Goal: Task Accomplishment & Management: Complete application form

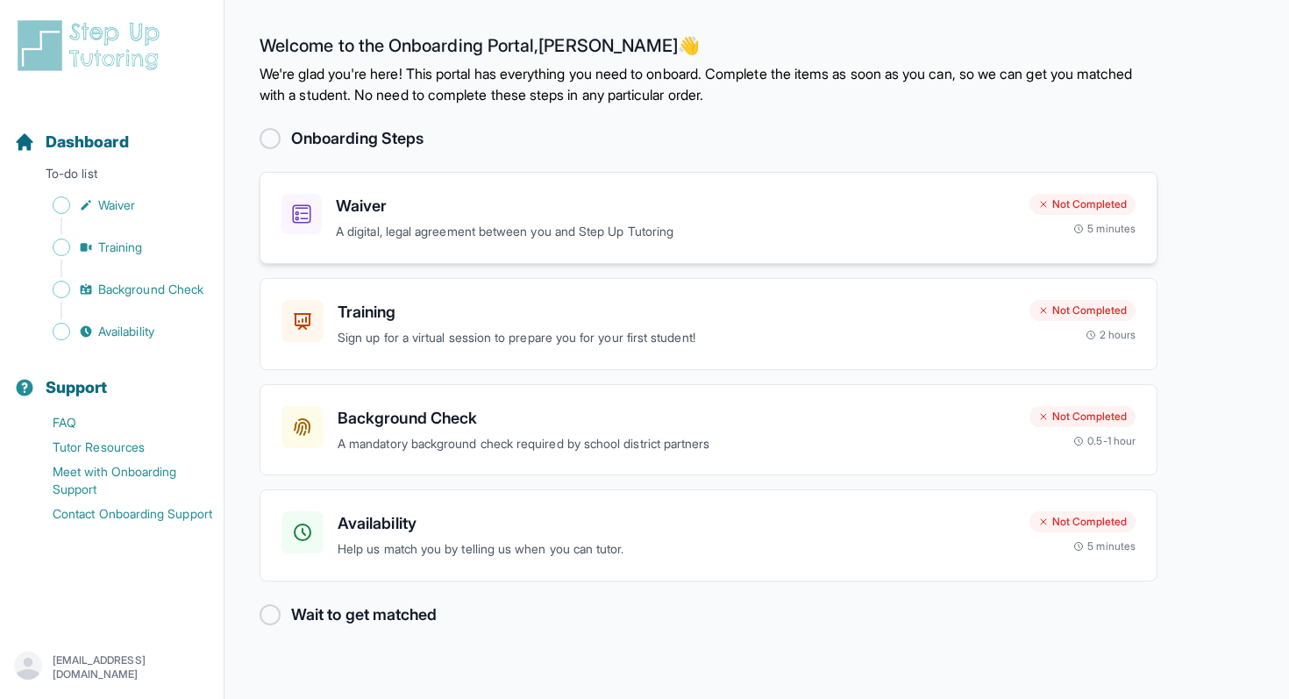
click at [573, 251] on div "Waiver A digital, legal agreement between you and Step Up Tutoring Not Complete…" at bounding box center [709, 218] width 898 height 92
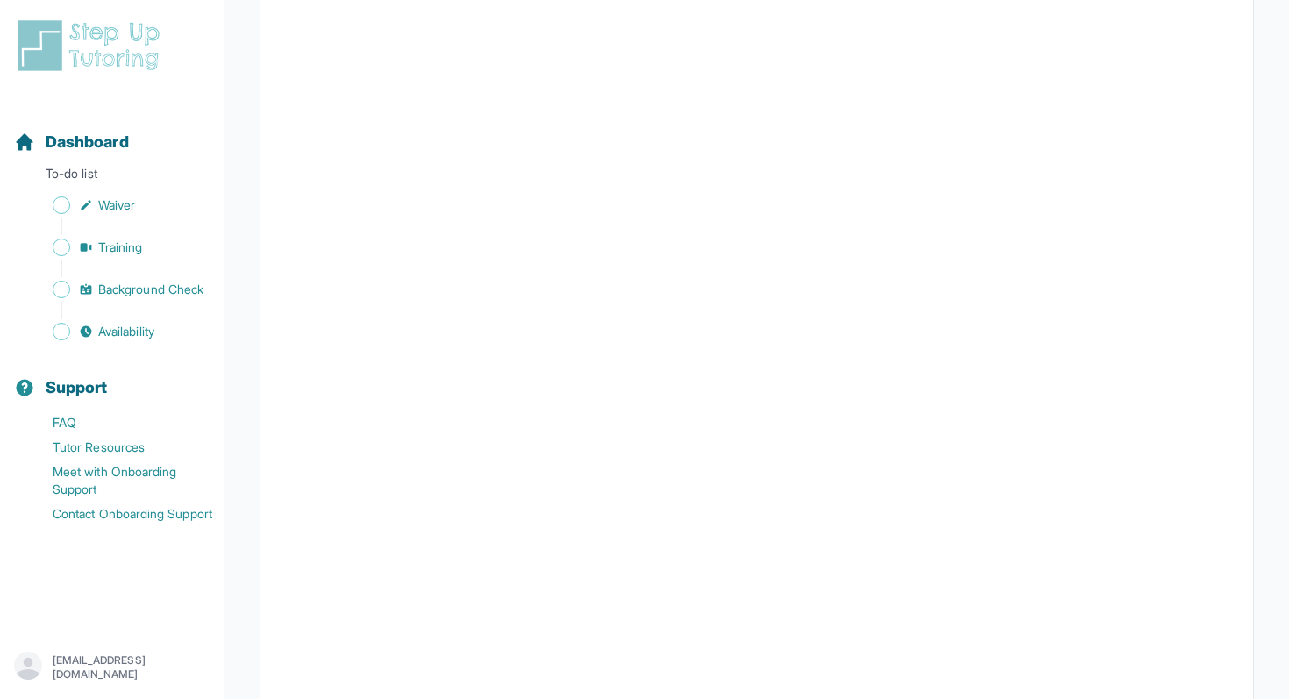
scroll to position [3036, 0]
click at [61, 207] on span "Sidebar" at bounding box center [62, 205] width 18 height 18
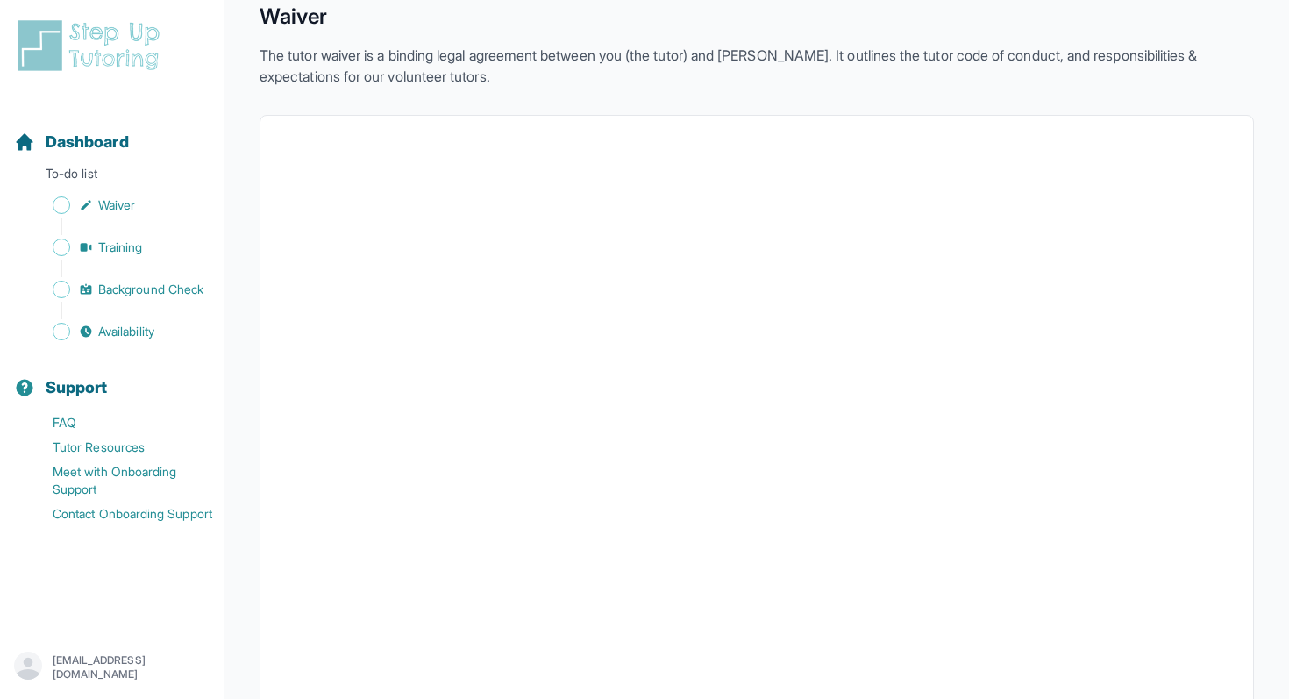
scroll to position [0, 0]
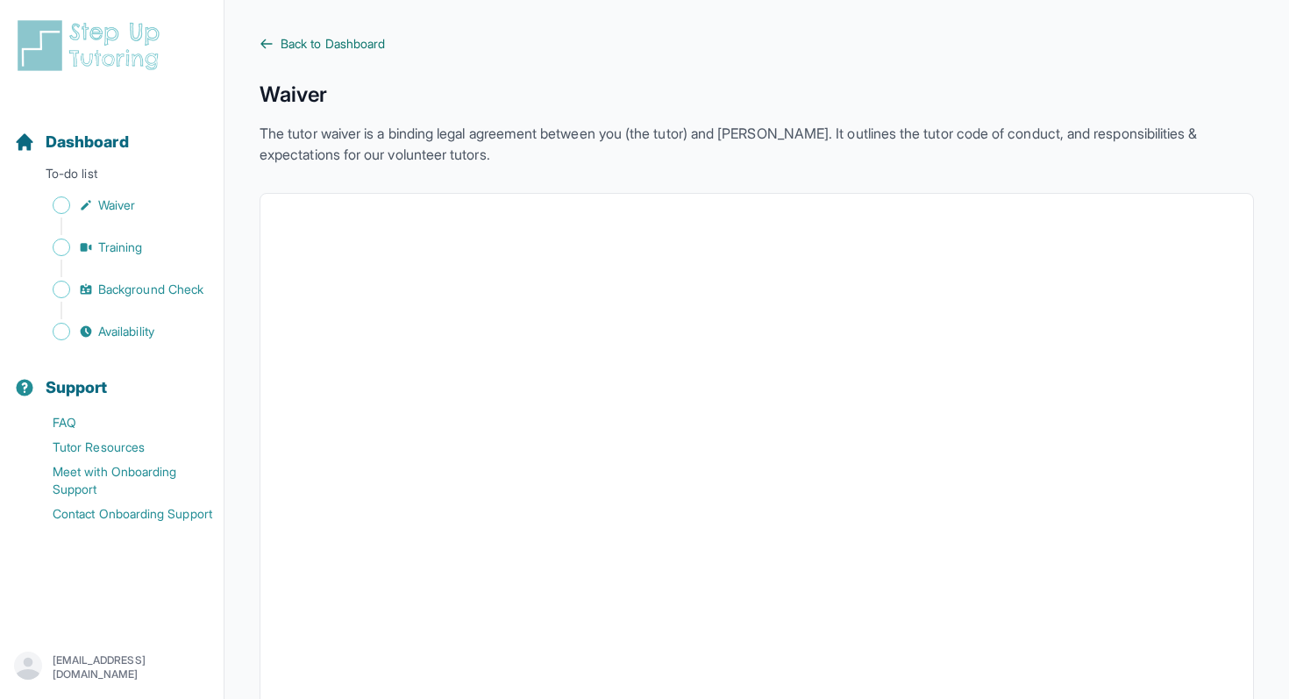
click at [260, 40] on icon at bounding box center [267, 44] width 14 height 14
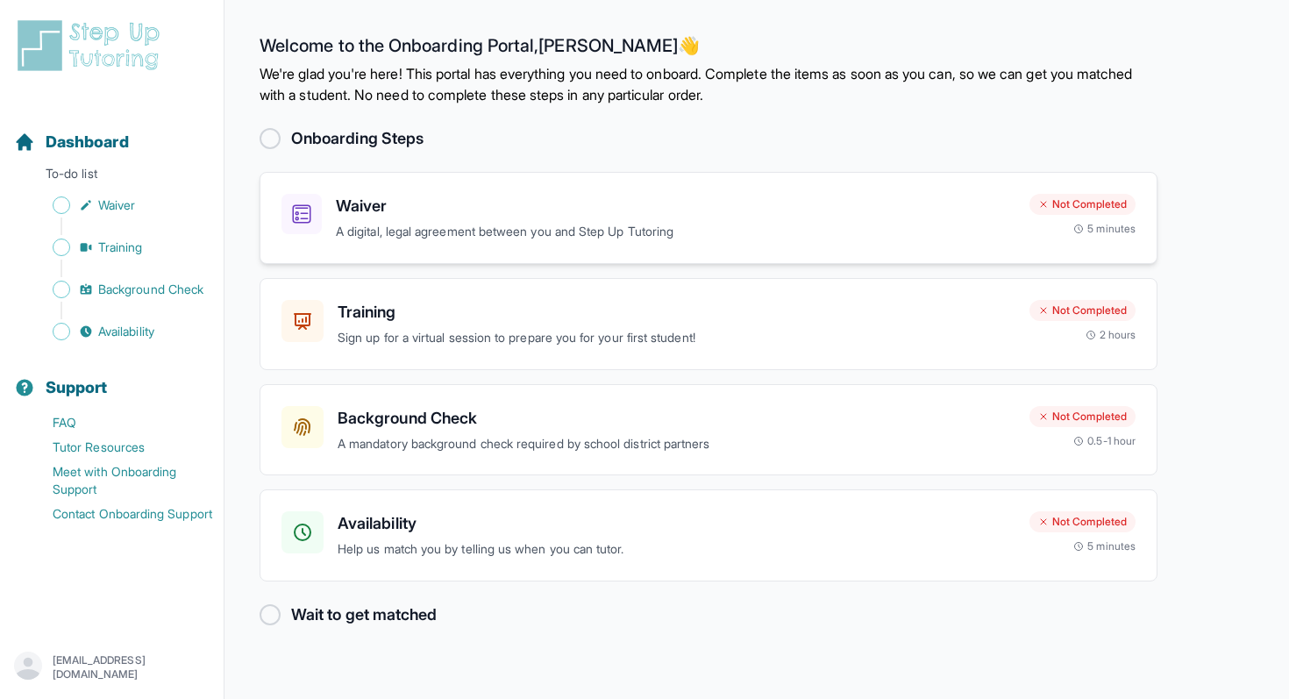
click at [417, 193] on div "Waiver A digital, legal agreement between you and Step Up Tutoring Not Complete…" at bounding box center [709, 218] width 898 height 92
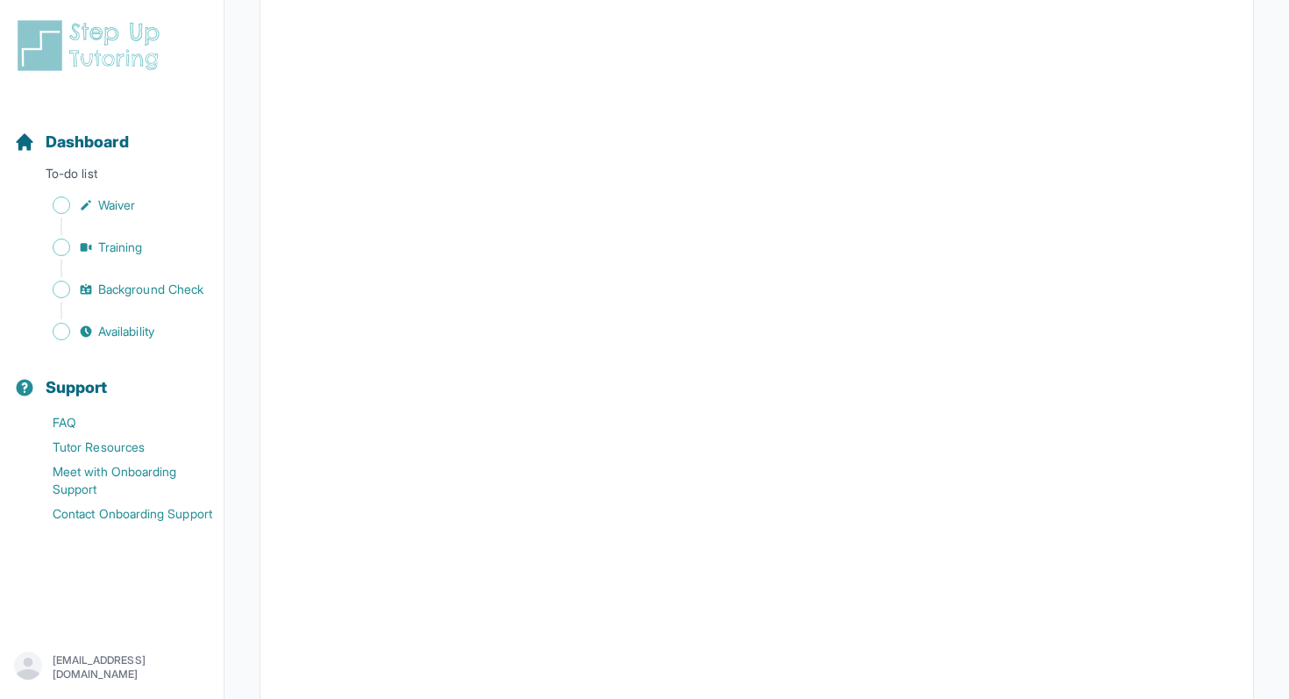
scroll to position [2867, 0]
click at [61, 208] on span "Sidebar" at bounding box center [62, 205] width 18 height 18
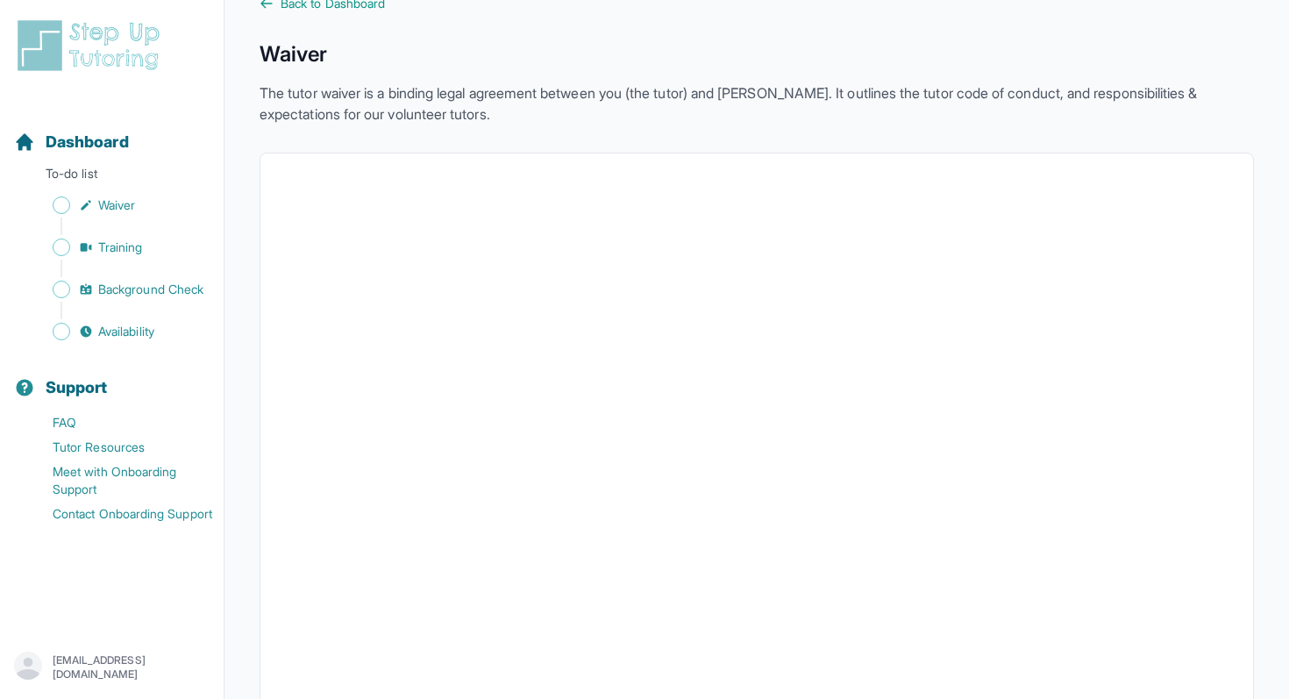
scroll to position [0, 0]
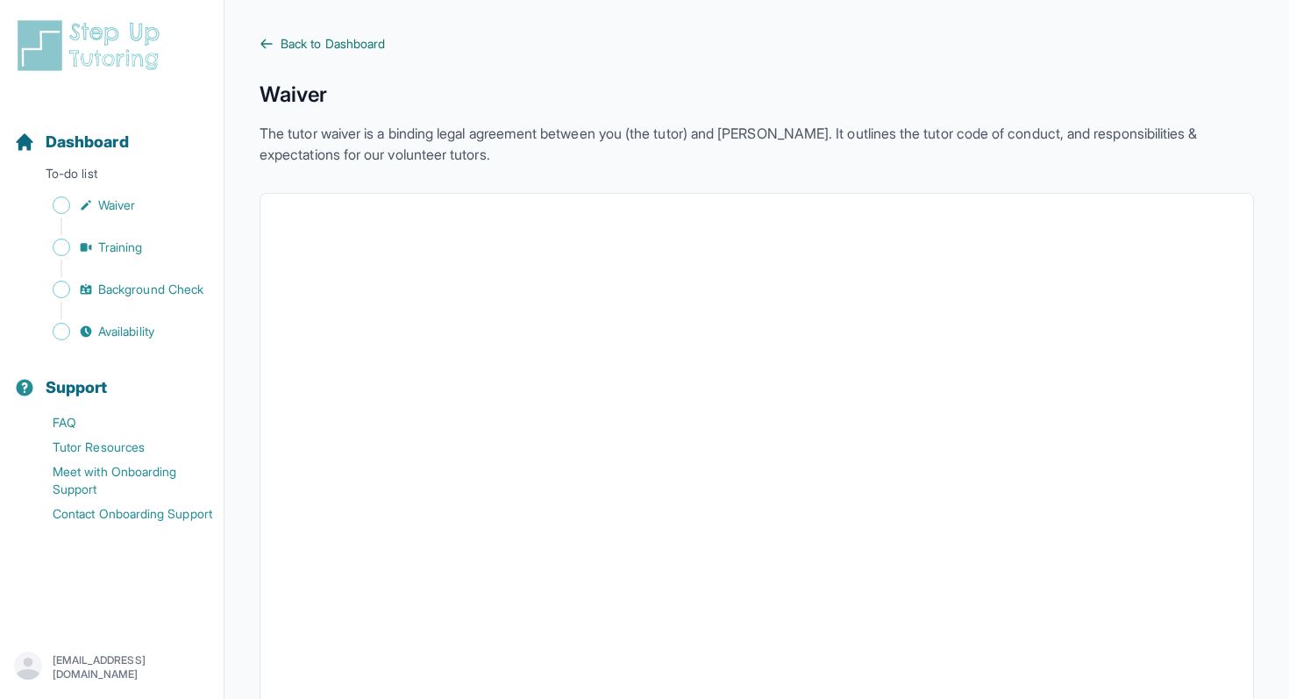
click at [264, 40] on icon at bounding box center [267, 44] width 14 height 14
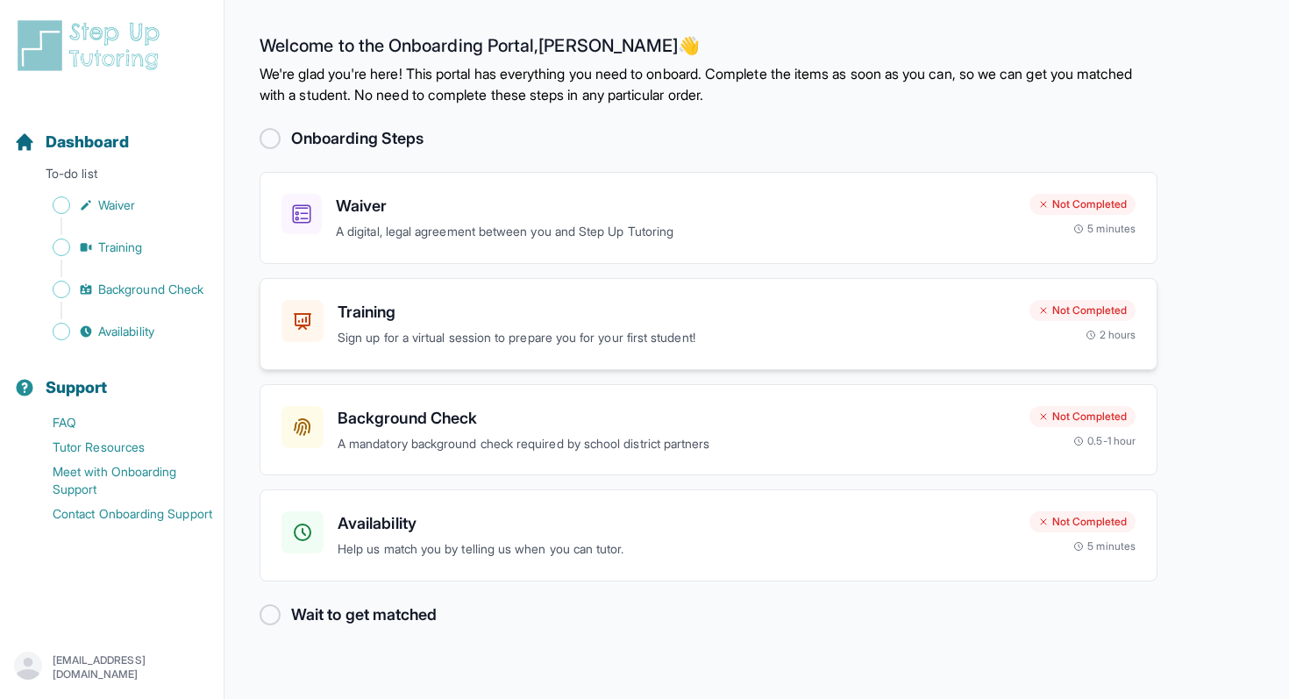
click at [608, 326] on div "Training Sign up for a virtual session to prepare you for your first student!" at bounding box center [677, 324] width 678 height 48
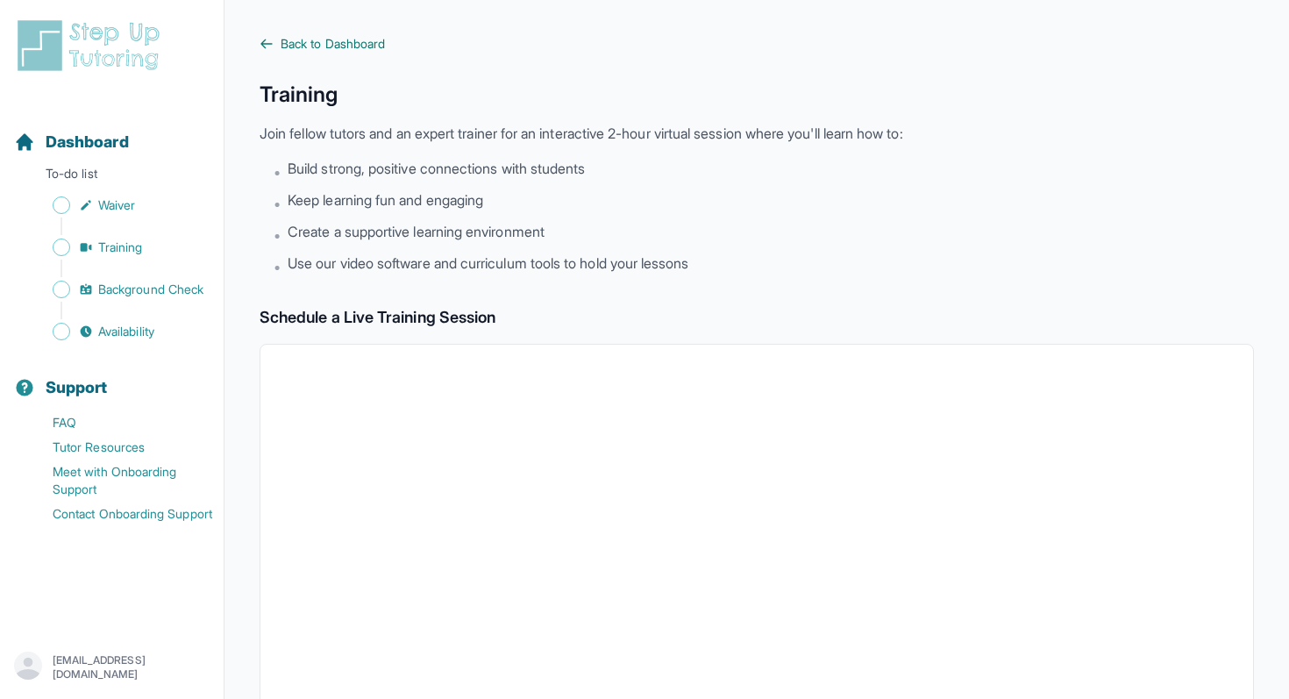
click at [266, 40] on icon at bounding box center [267, 44] width 14 height 14
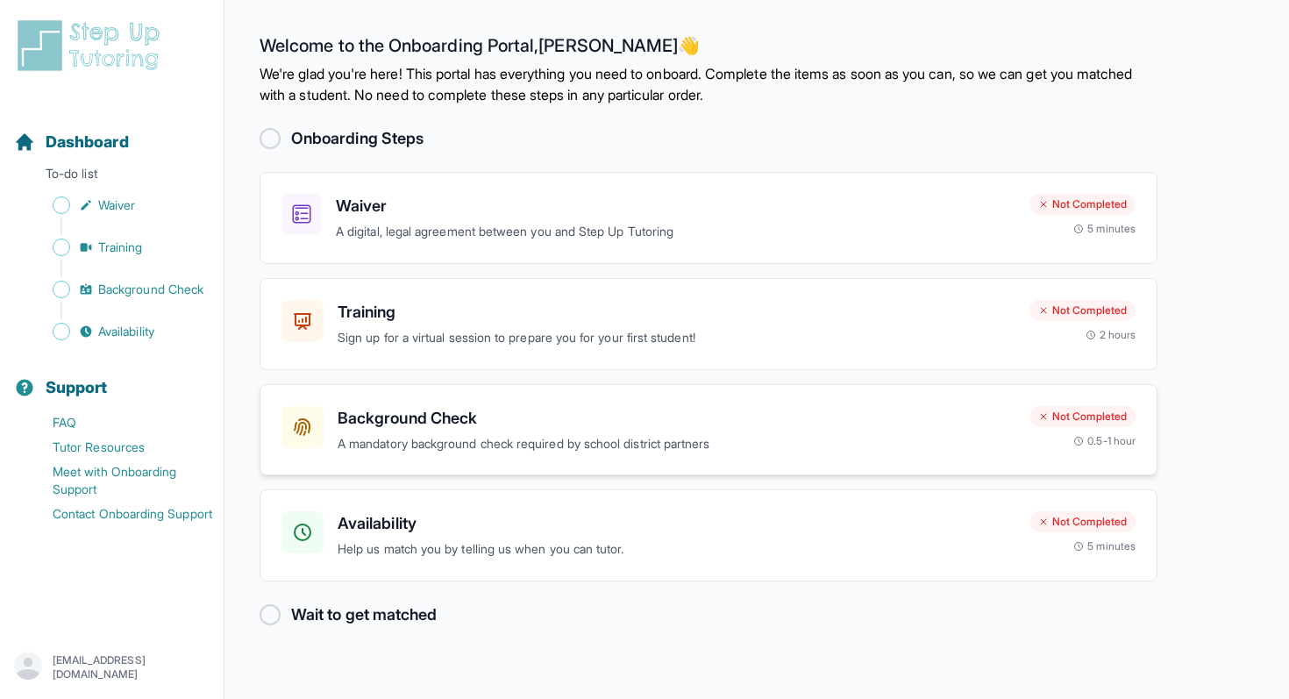
click at [462, 436] on p "A mandatory background check required by school district partners" at bounding box center [677, 444] width 678 height 20
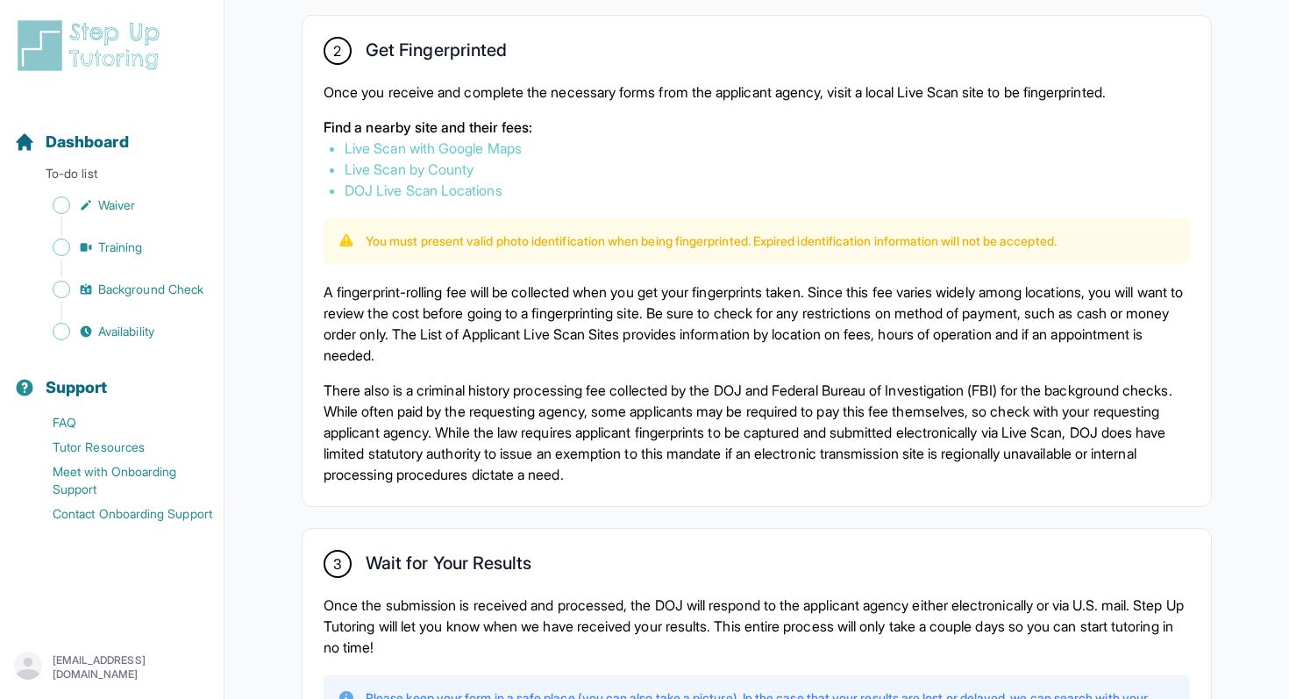
scroll to position [1022, 0]
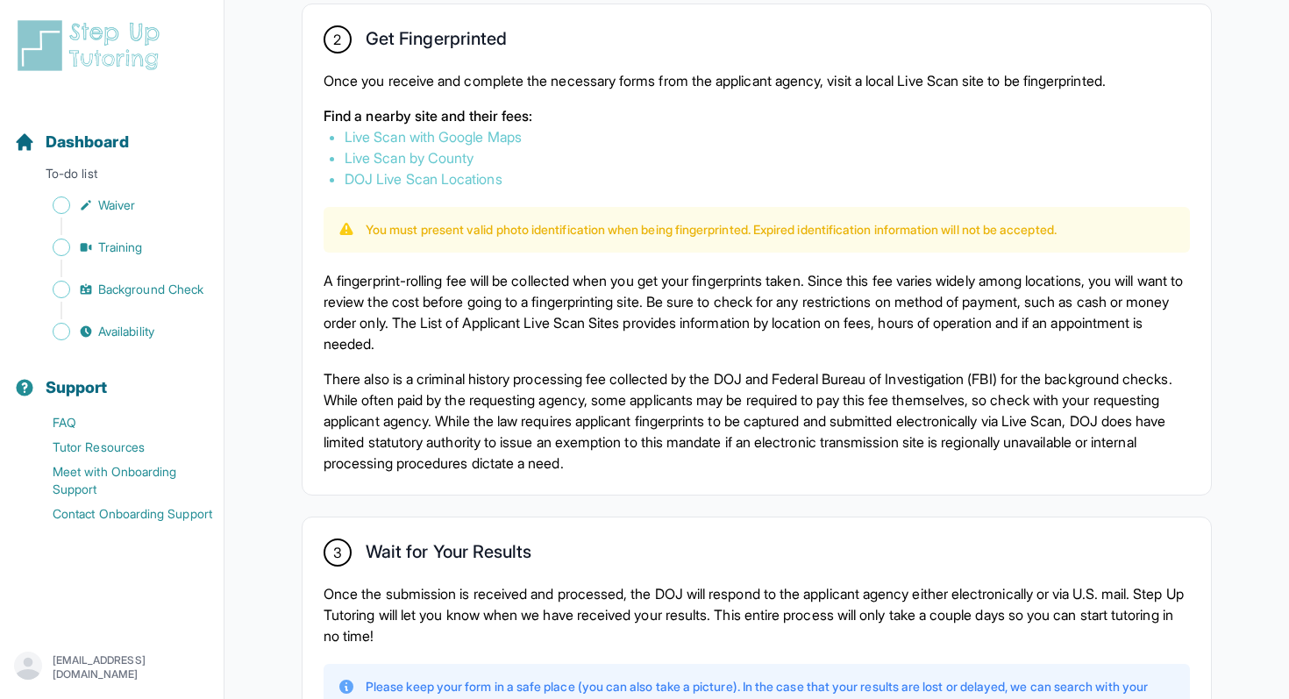
click at [506, 138] on link "Live Scan with Google Maps" at bounding box center [433, 137] width 177 height 18
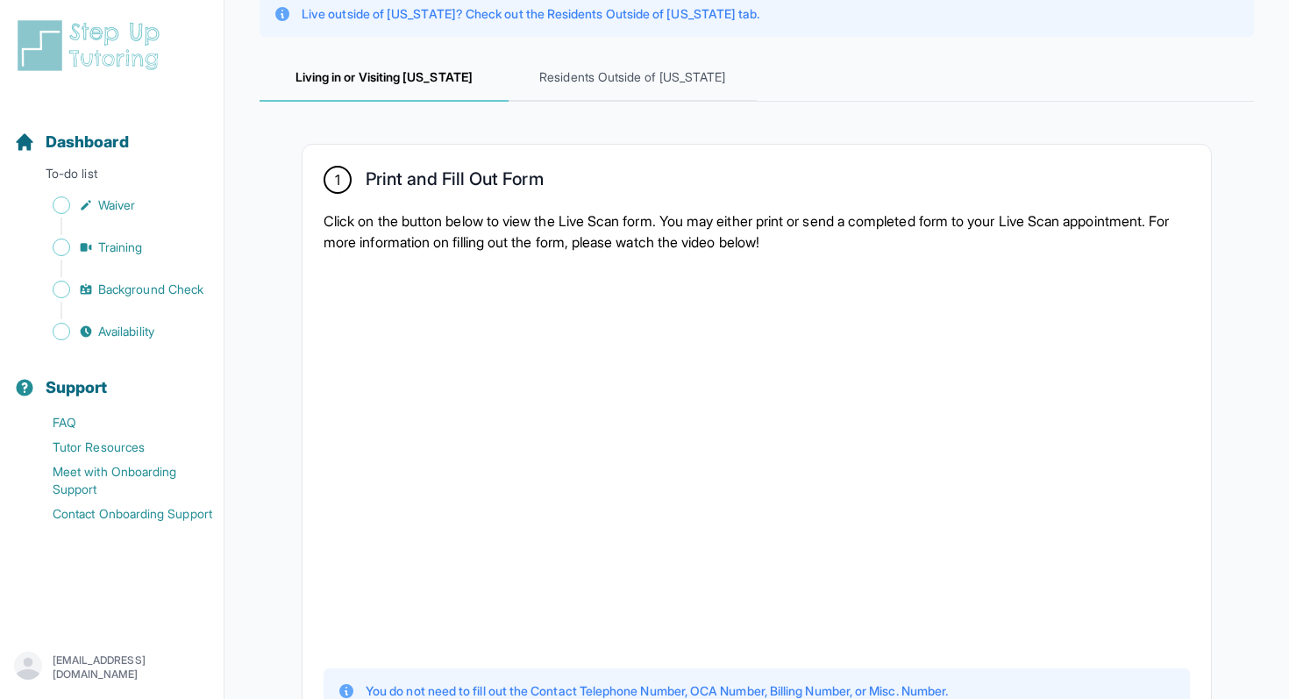
scroll to position [0, 0]
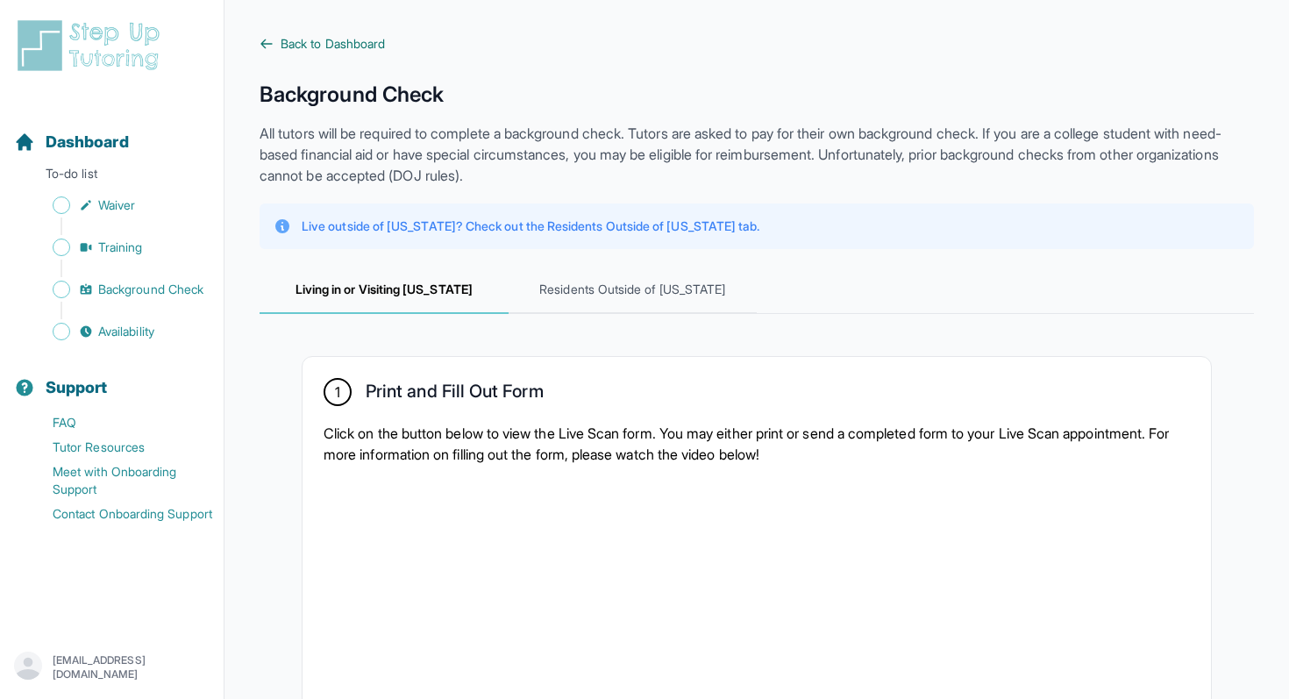
click at [264, 42] on icon at bounding box center [267, 44] width 14 height 14
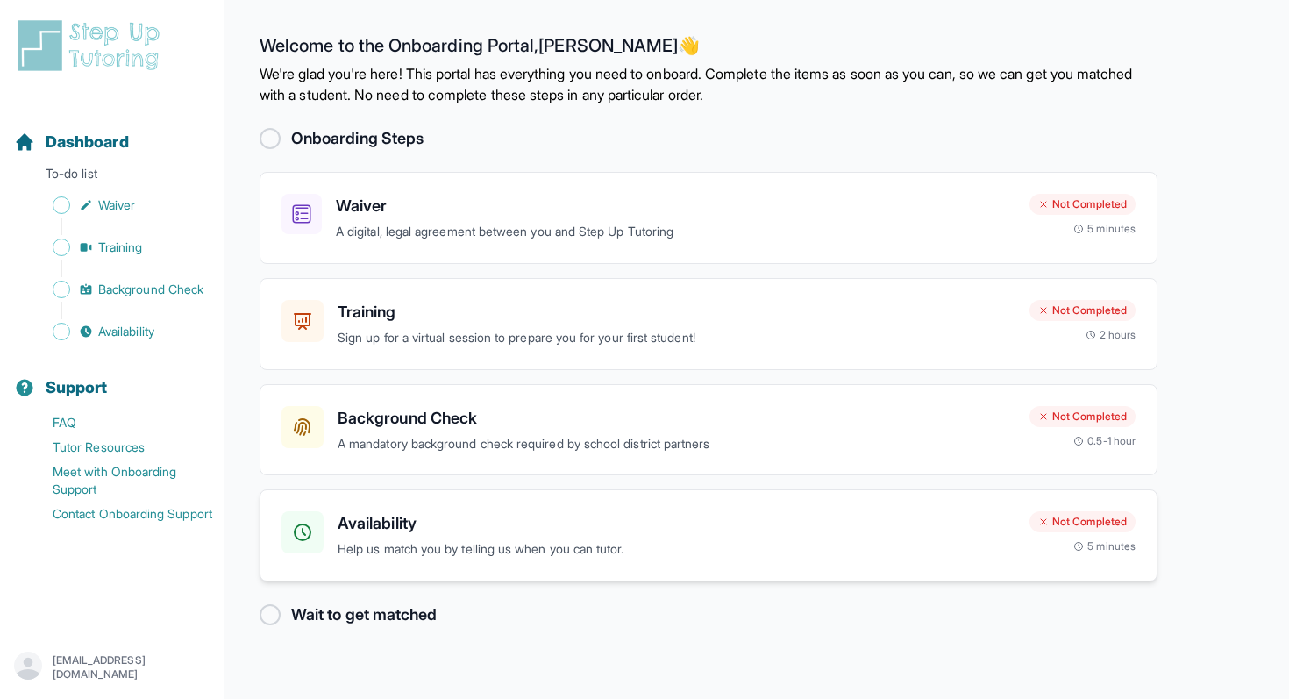
click at [424, 556] on p "Help us match you by telling us when you can tutor." at bounding box center [677, 549] width 678 height 20
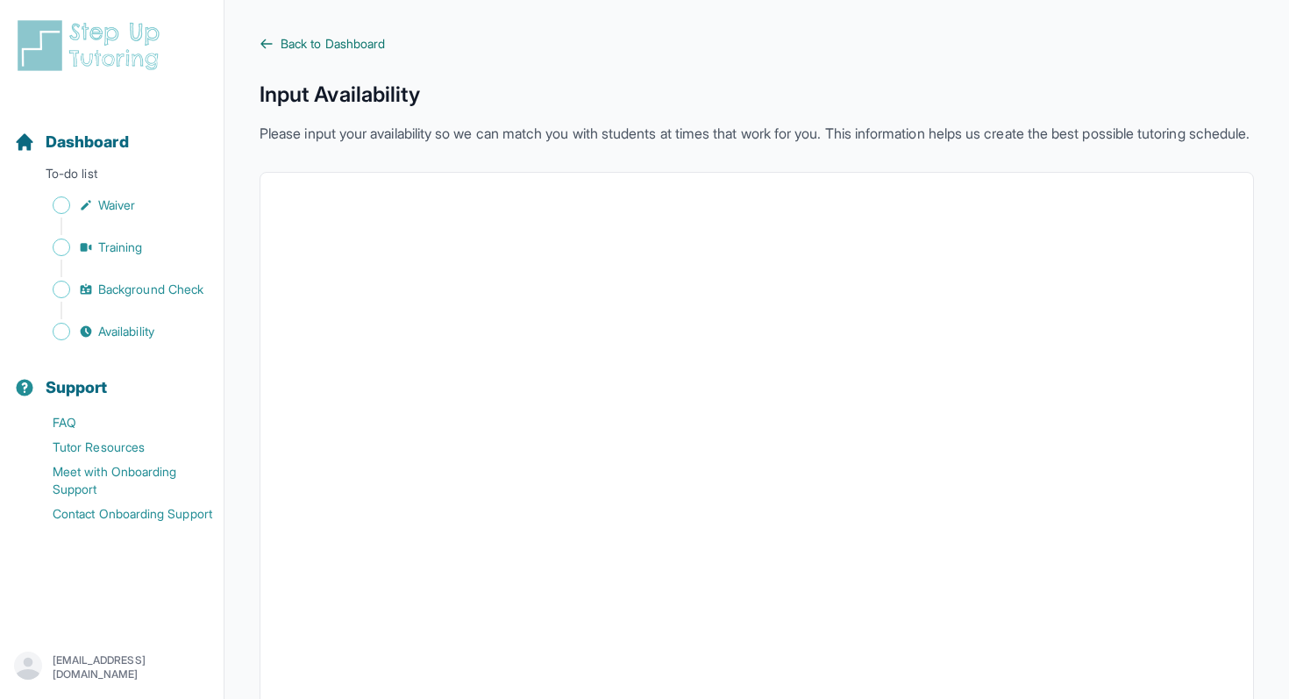
click at [273, 46] on icon at bounding box center [267, 44] width 14 height 14
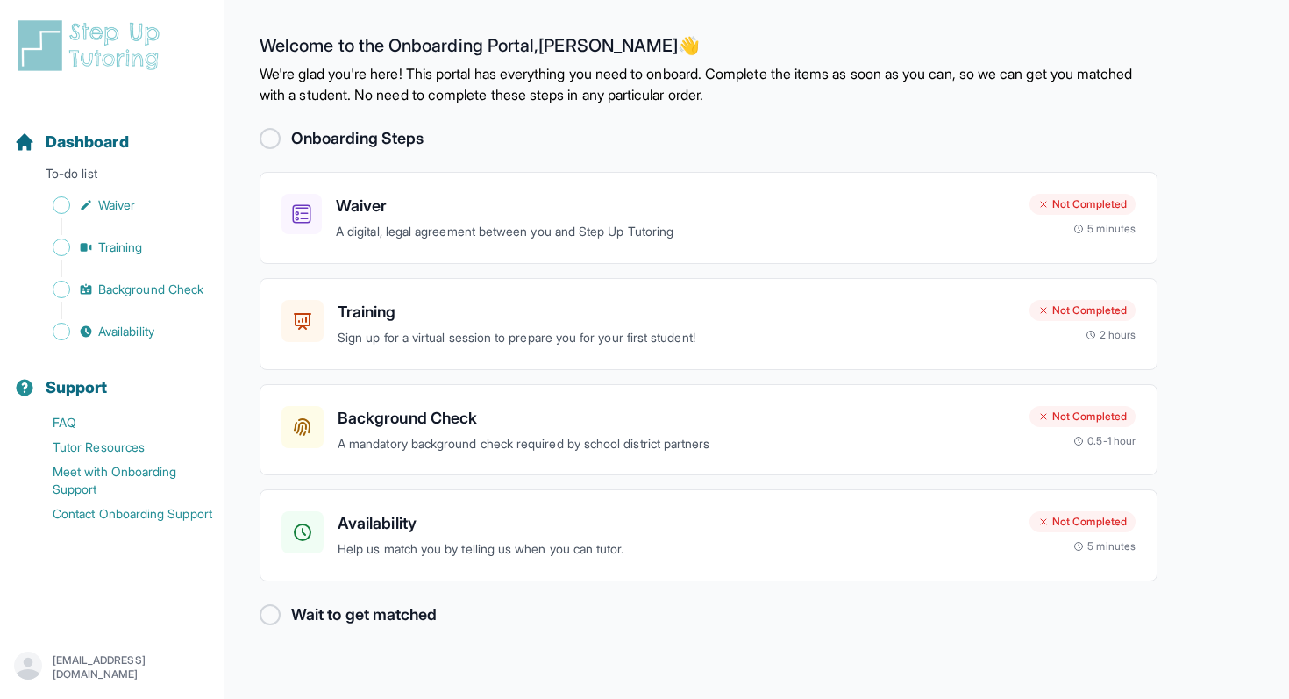
click at [265, 618] on div at bounding box center [270, 614] width 21 height 21
